Goal: Check status: Check status

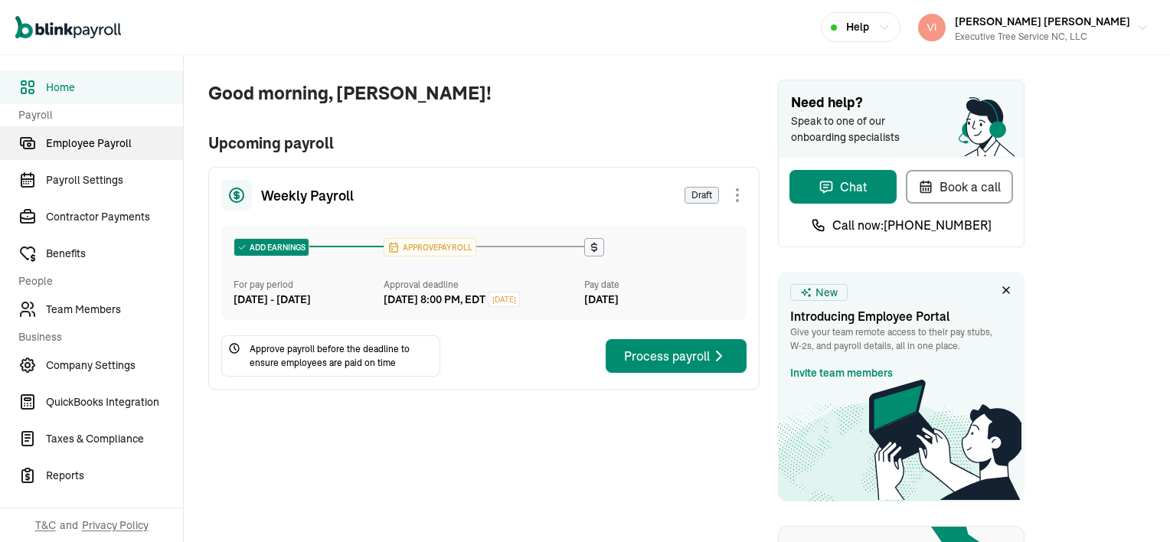
click at [122, 143] on span "Employee Payroll" at bounding box center [114, 144] width 137 height 16
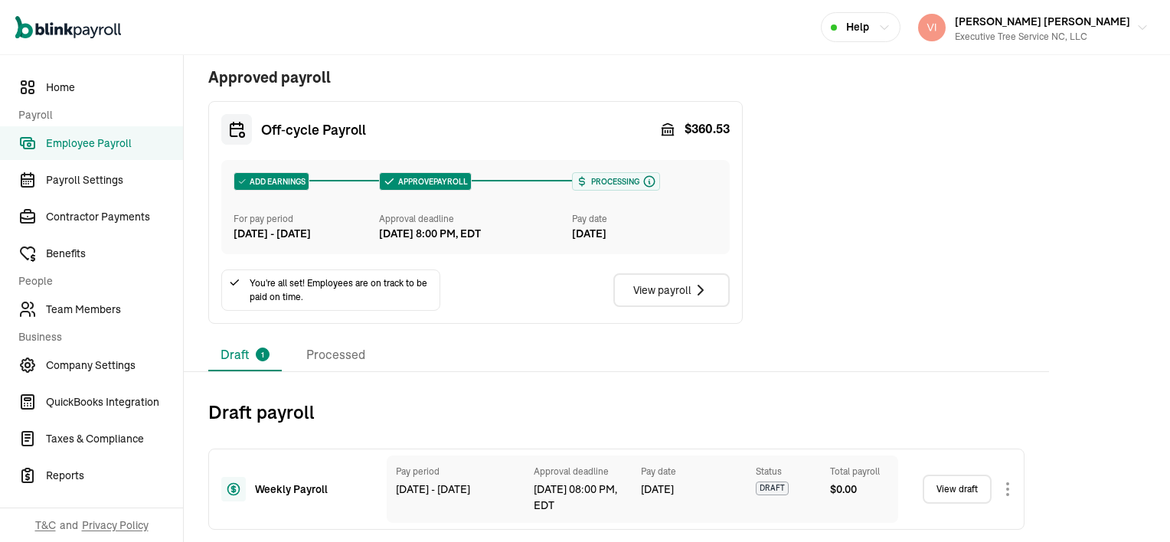
scroll to position [338, 0]
click at [343, 352] on li "Processed" at bounding box center [335, 355] width 83 height 32
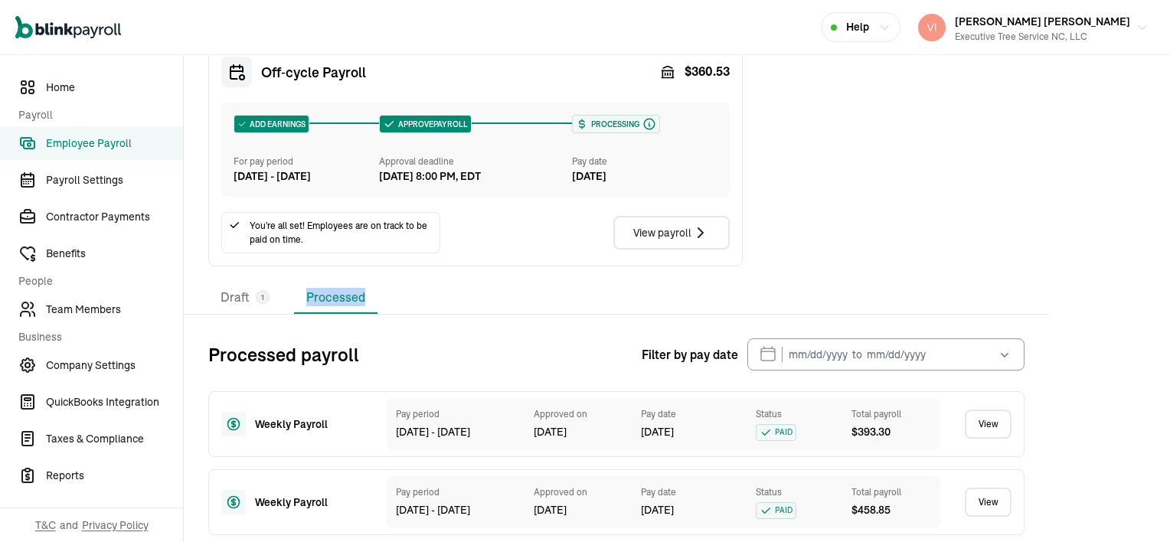
scroll to position [261, 0]
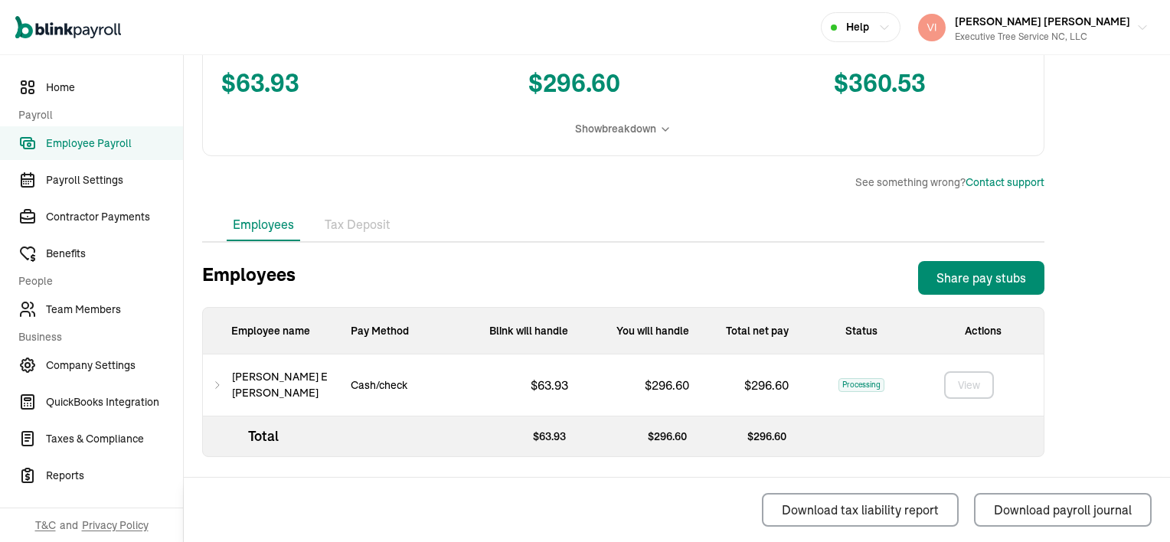
scroll to position [352, 0]
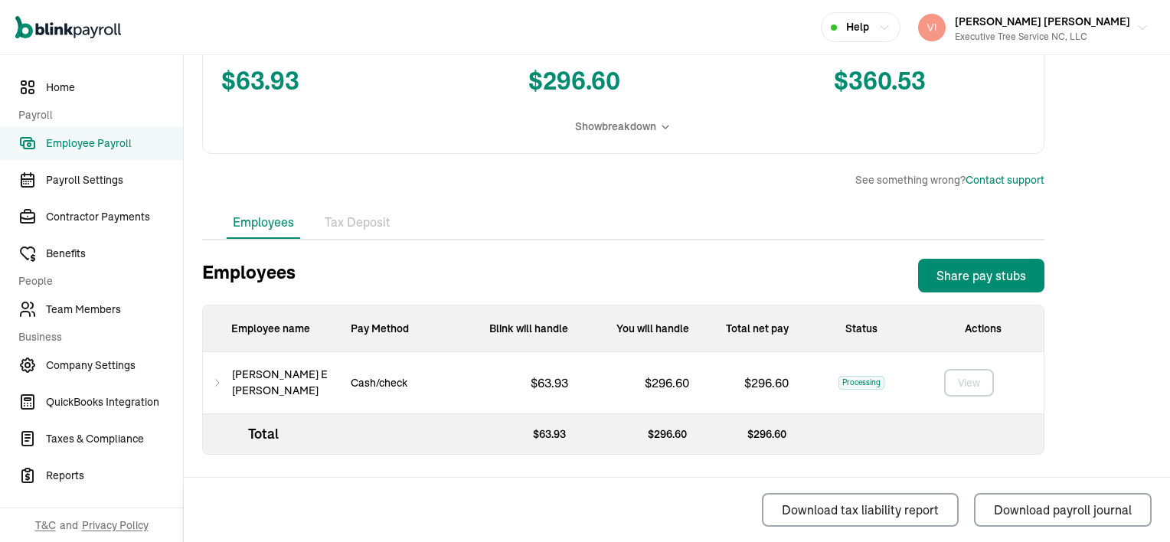
click at [349, 227] on li "Tax Deposit" at bounding box center [358, 223] width 78 height 32
click at [349, 227] on div "Back to Employee Payroll Off‑cycle Payroll ADD EARNINGS For pay period [DATE] -…" at bounding box center [623, 122] width 879 height 839
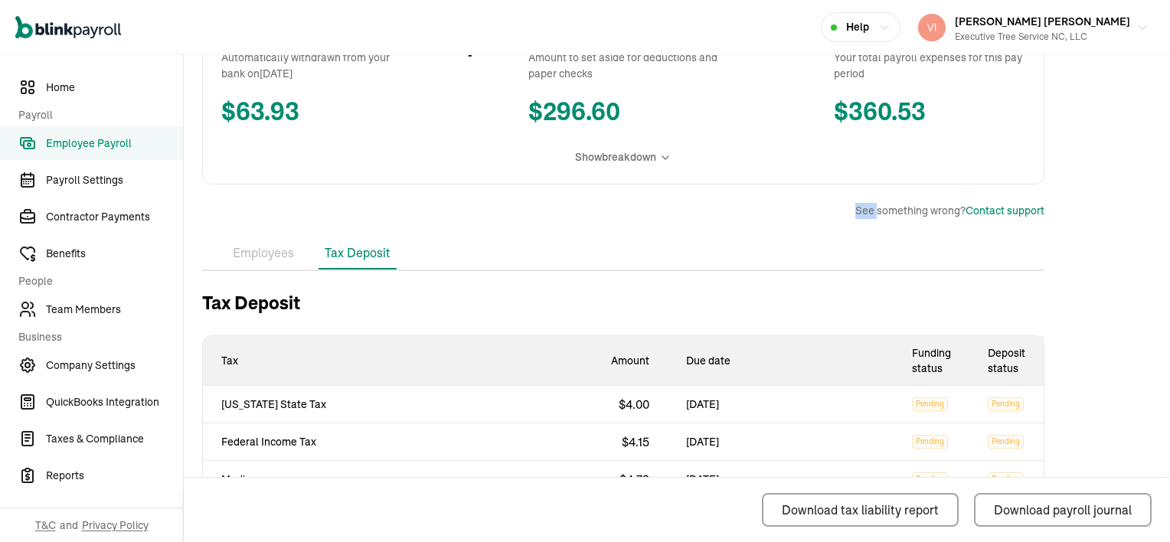
scroll to position [322, 0]
click at [273, 257] on li "Employees" at bounding box center [264, 253] width 74 height 32
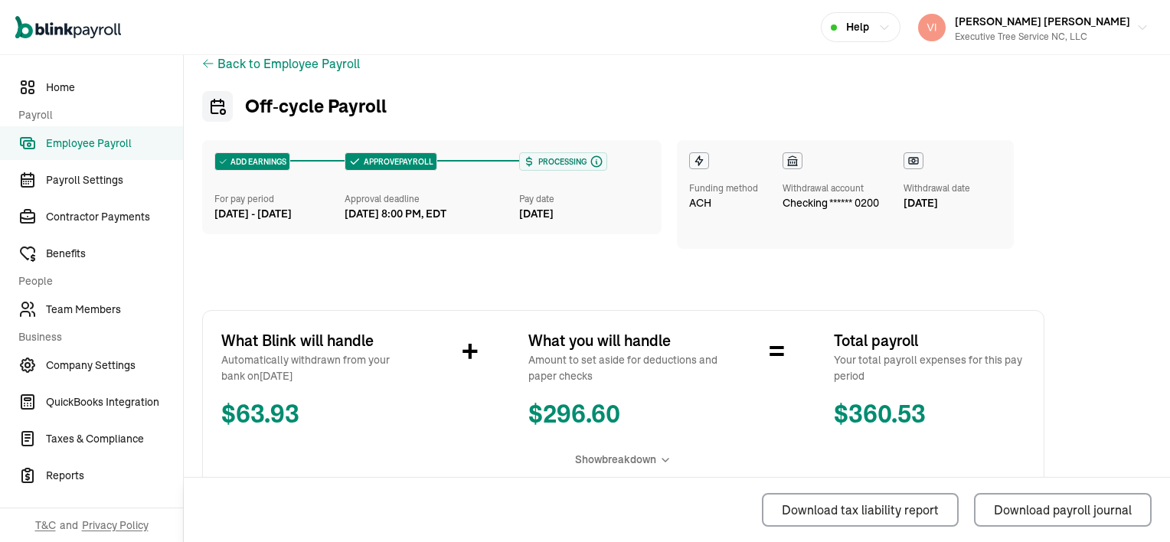
scroll to position [0, 0]
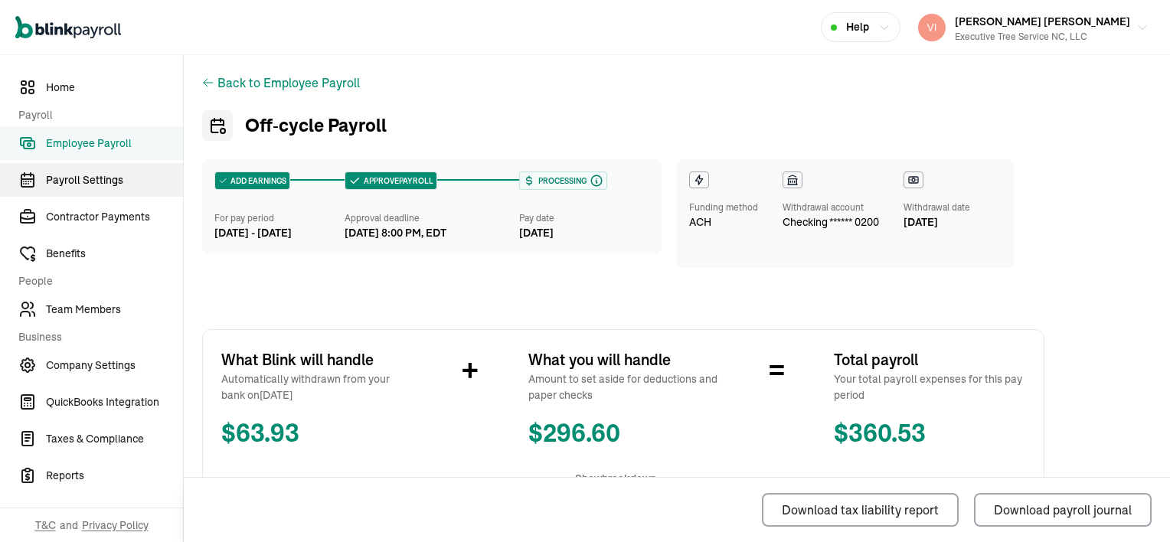
click at [99, 183] on span "Payroll Settings" at bounding box center [114, 180] width 137 height 16
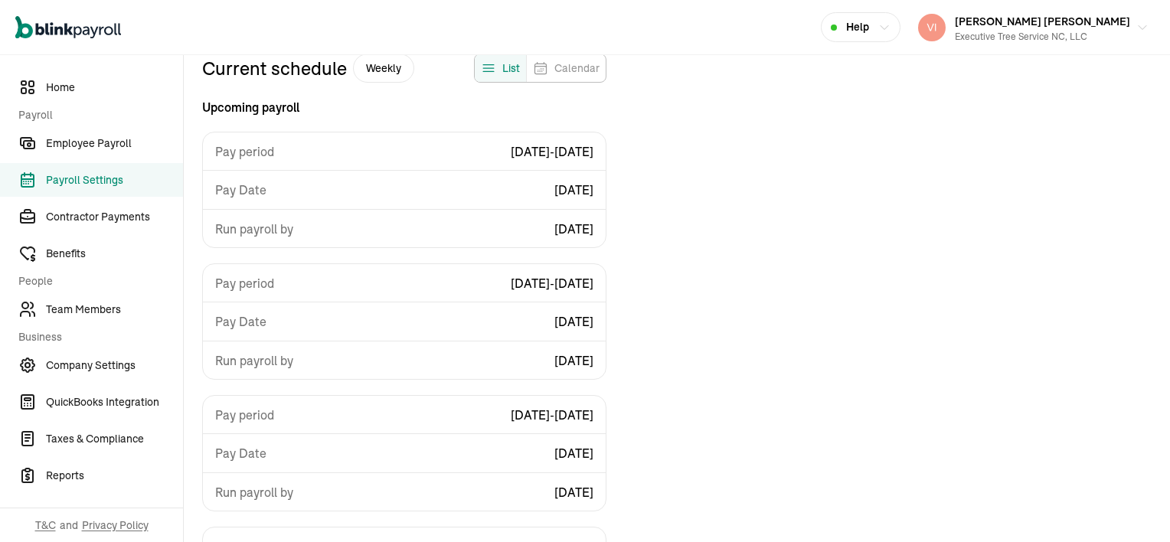
scroll to position [138, 0]
